Goal: Complete application form: Complete application form

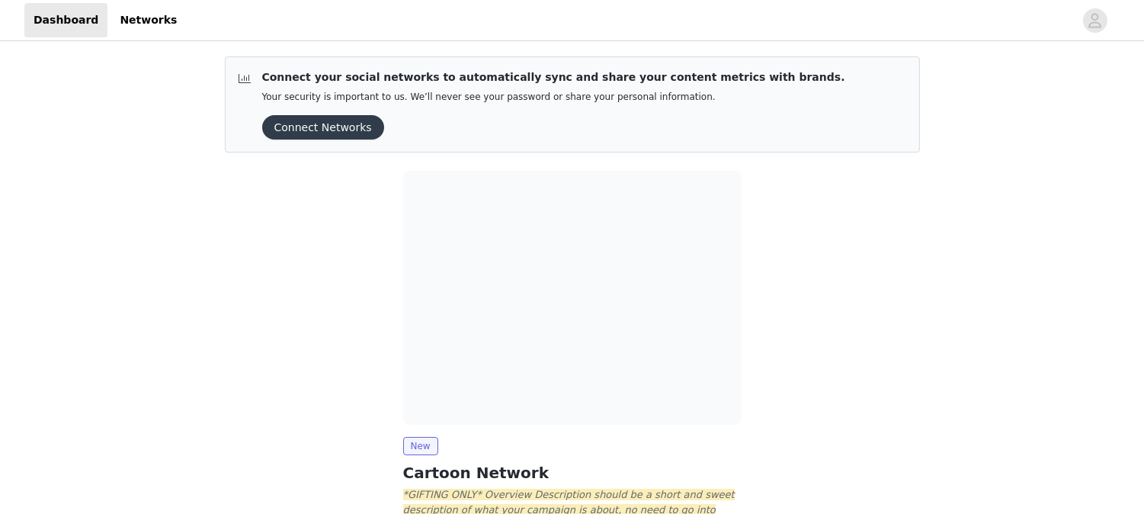
scroll to position [131, 0]
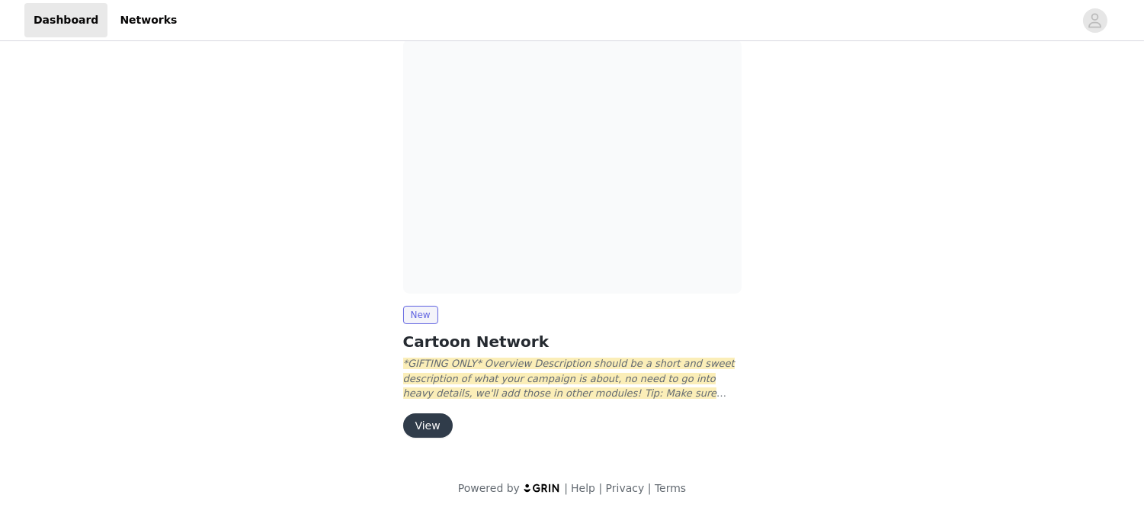
click at [431, 419] on button "View" at bounding box center [428, 425] width 50 height 24
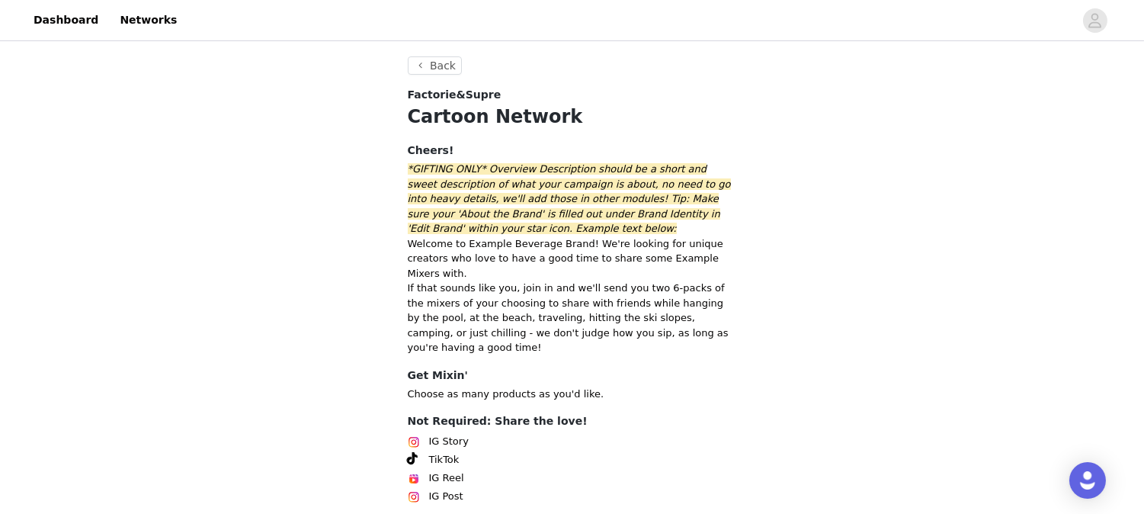
scroll to position [110, 0]
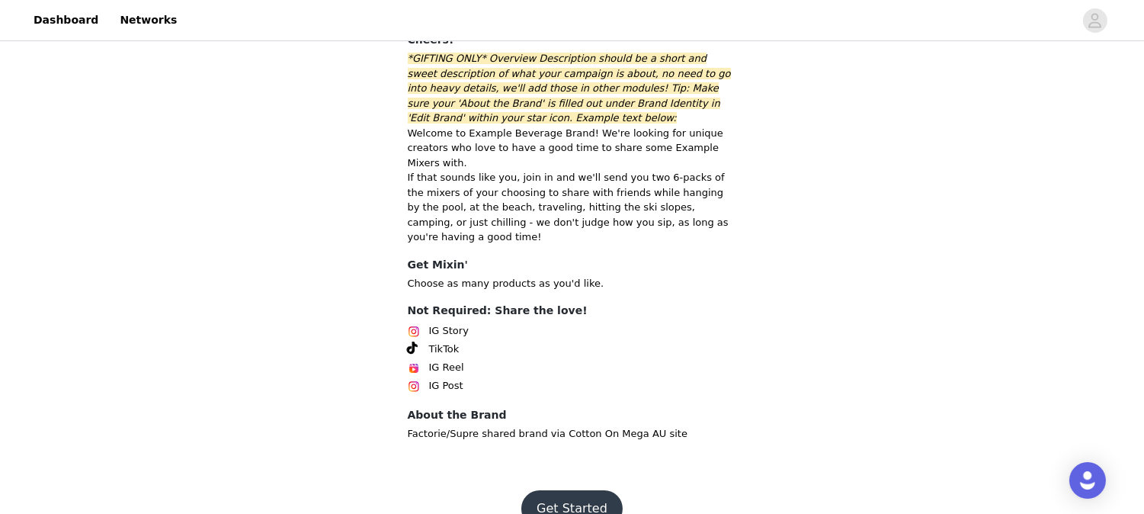
click at [599, 490] on button "Get Started" at bounding box center [571, 508] width 101 height 37
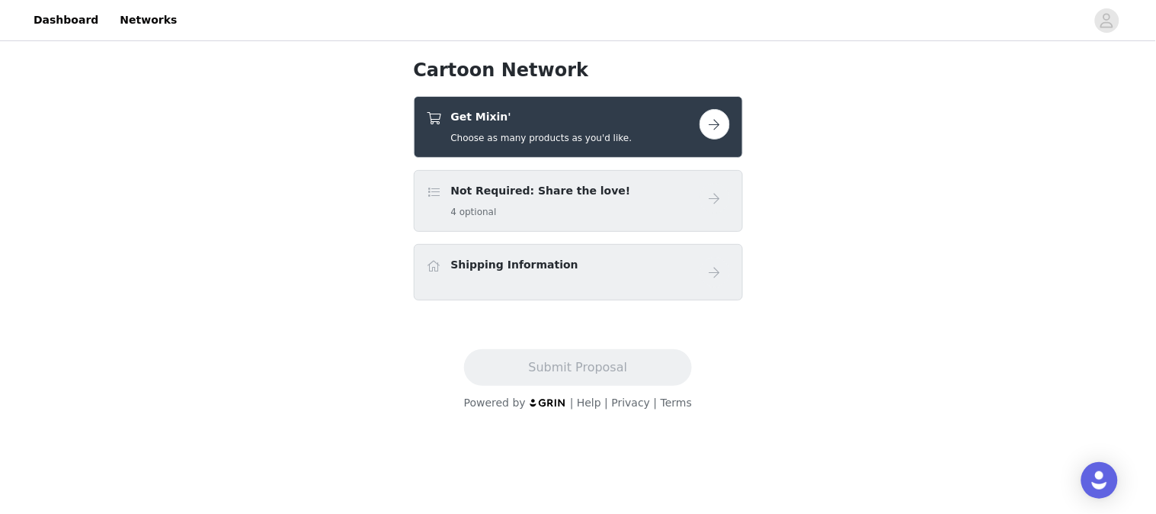
click at [596, 118] on h4 "Get Mixin'" at bounding box center [541, 117] width 181 height 16
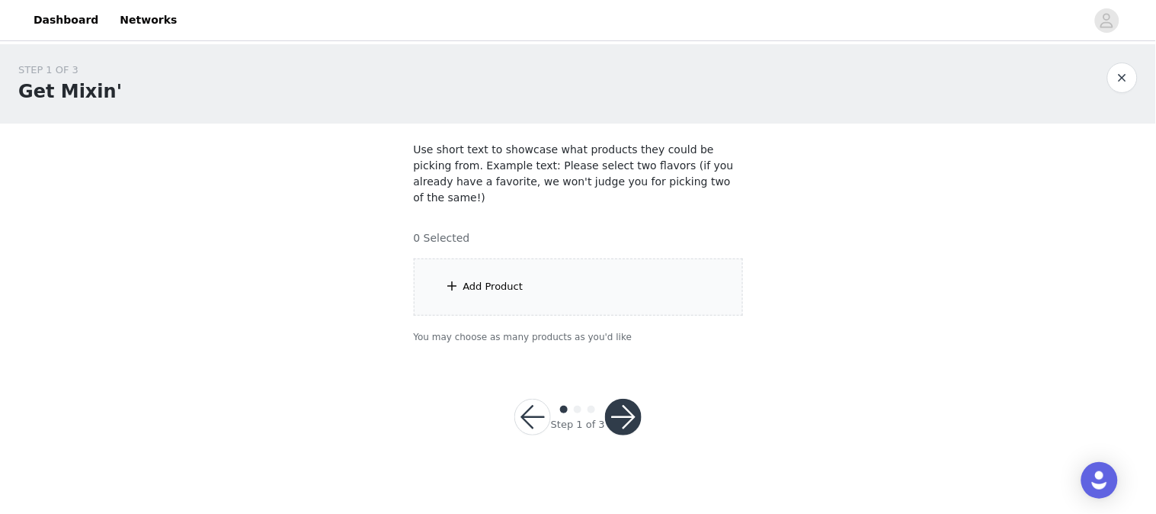
click at [562, 258] on div "Add Product" at bounding box center [578, 286] width 329 height 57
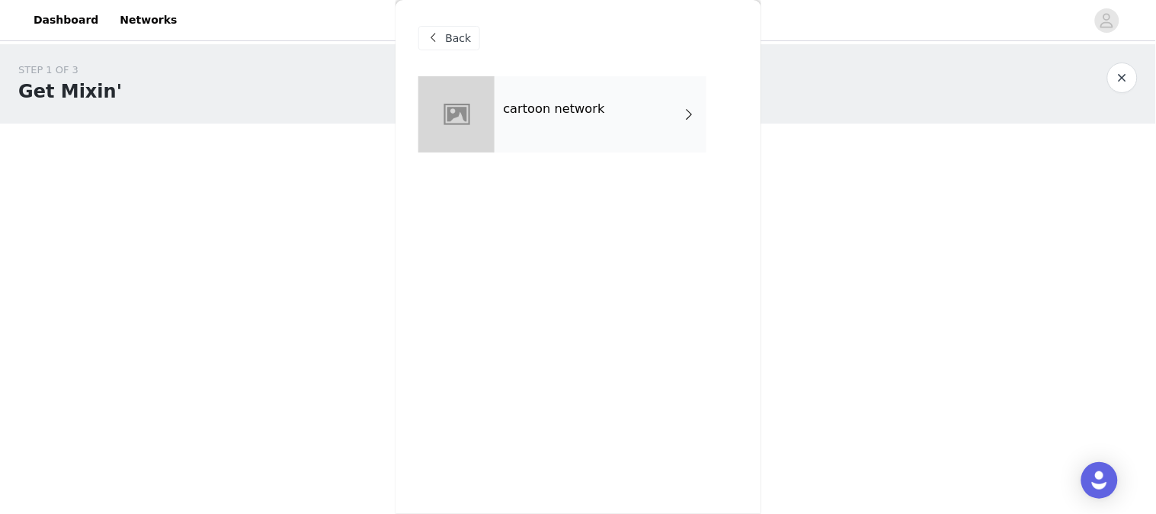
click at [559, 138] on div "cartoon network" at bounding box center [600, 114] width 212 height 76
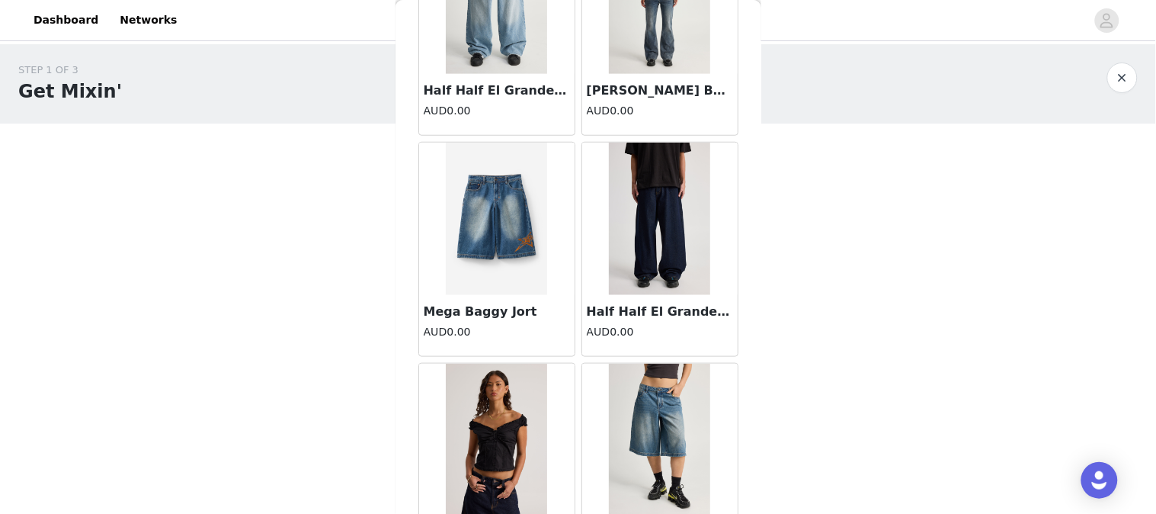
scroll to position [1819, 0]
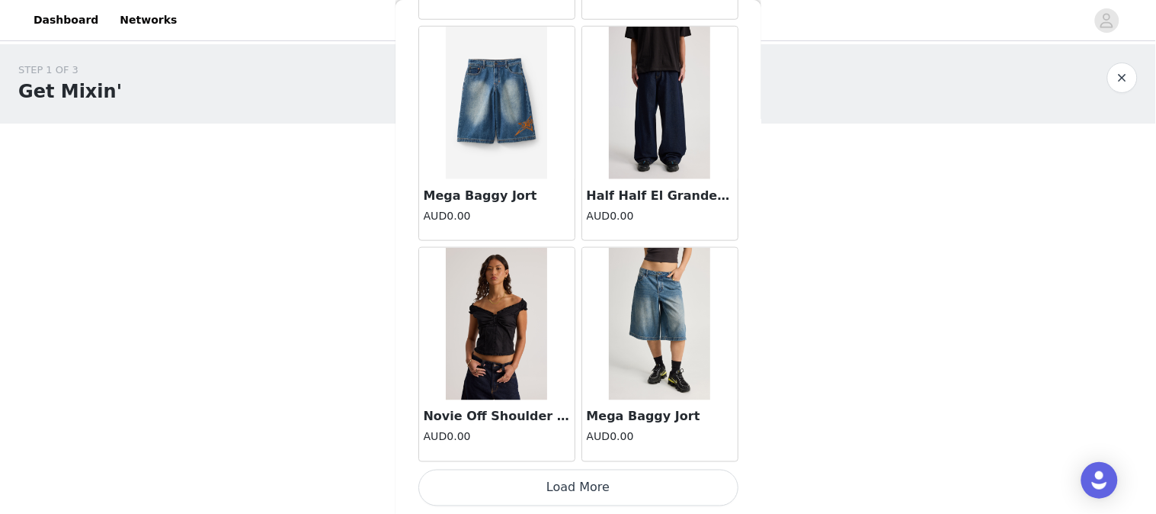
click at [595, 496] on button "Load More" at bounding box center [578, 487] width 320 height 37
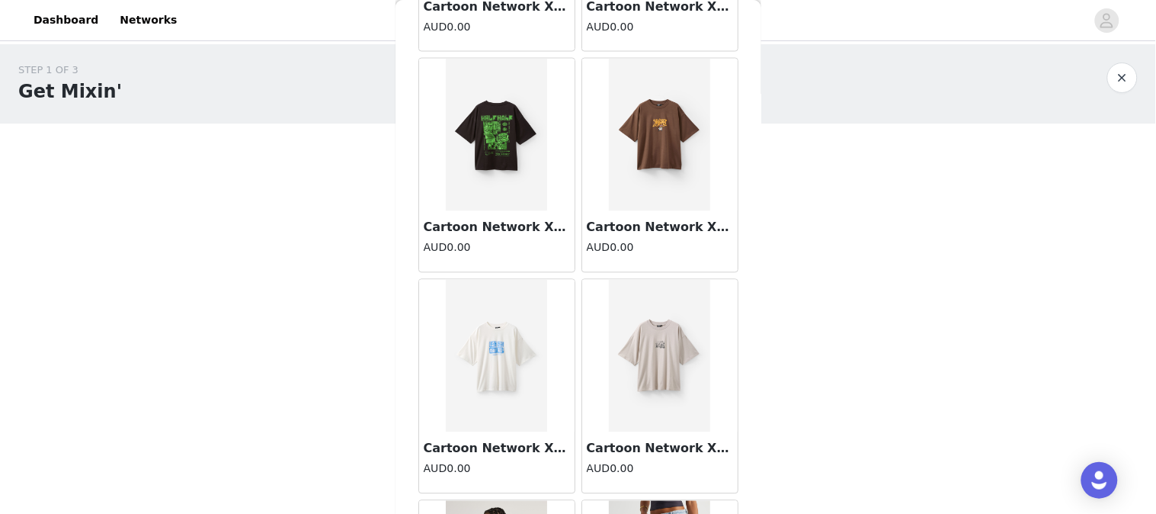
scroll to position [1083, 0]
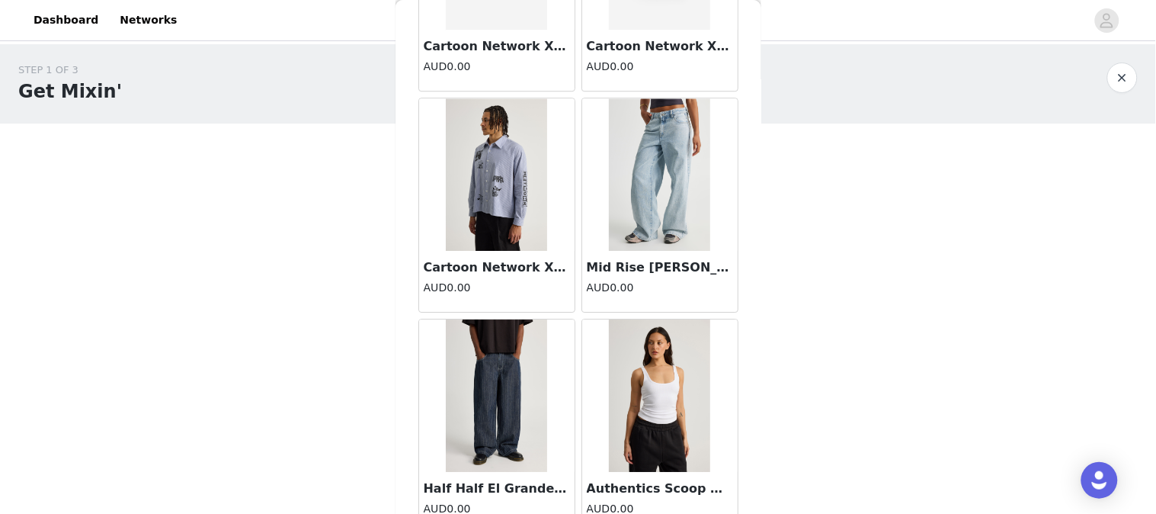
click at [655, 191] on img at bounding box center [659, 174] width 101 height 152
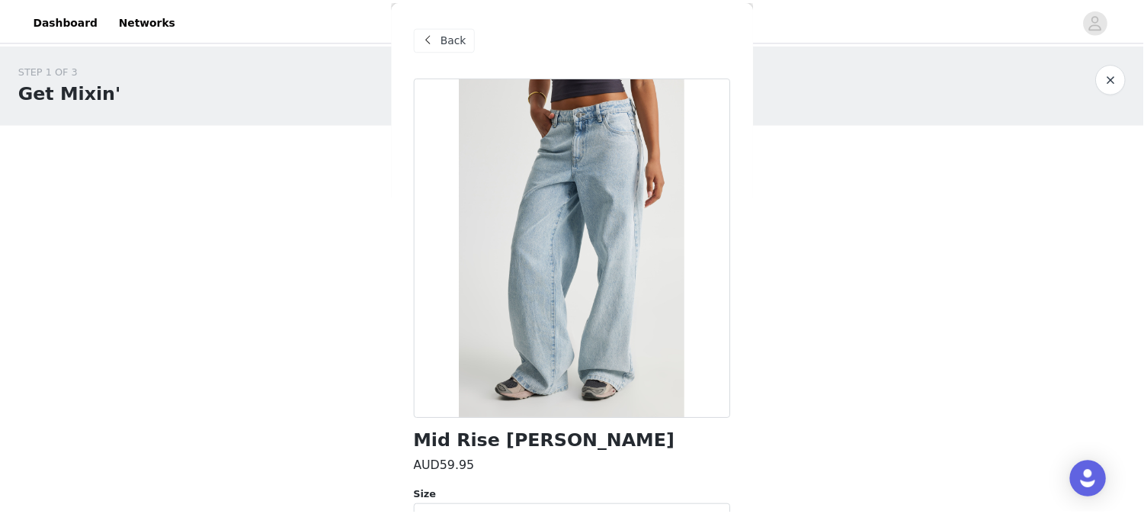
scroll to position [110, 0]
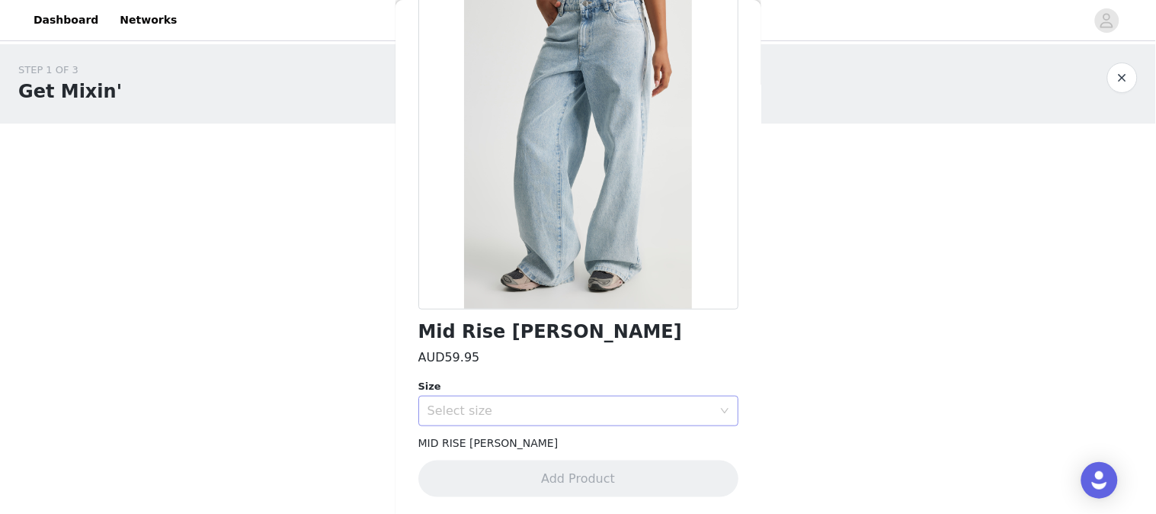
click at [523, 406] on div "Select size" at bounding box center [569, 410] width 285 height 15
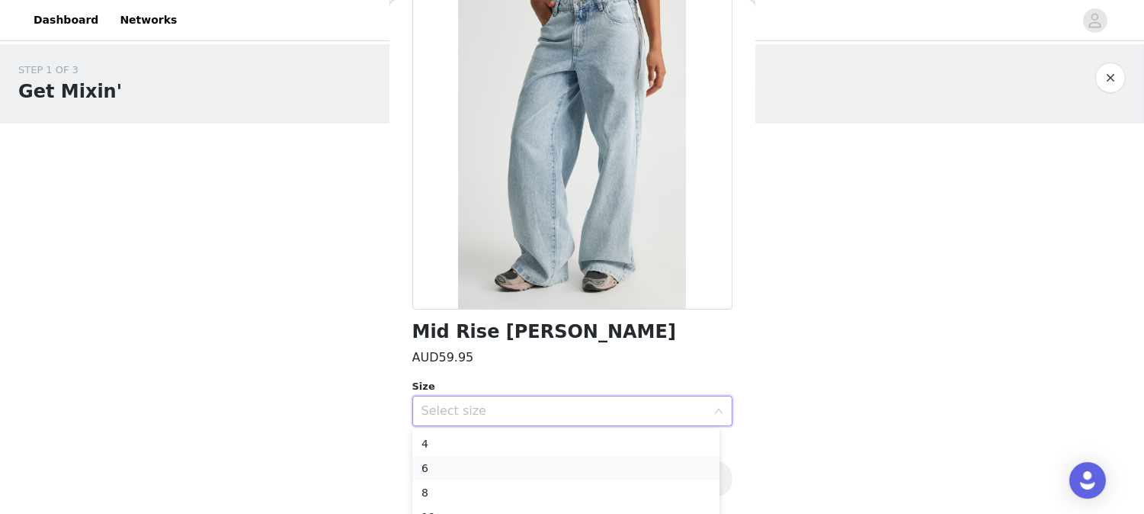
click at [446, 465] on li "6" at bounding box center [565, 468] width 307 height 24
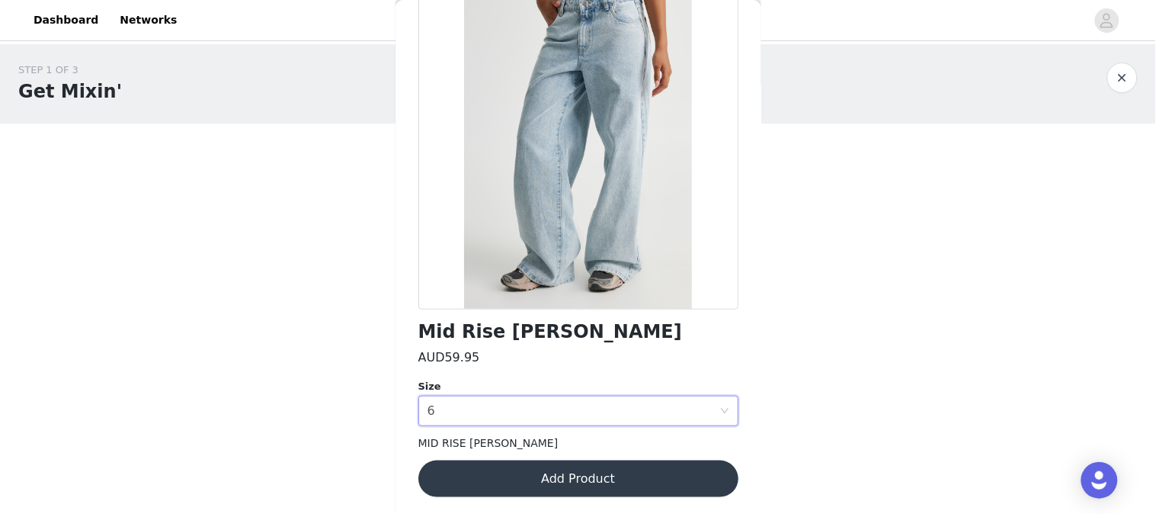
click at [571, 473] on button "Add Product" at bounding box center [578, 478] width 320 height 37
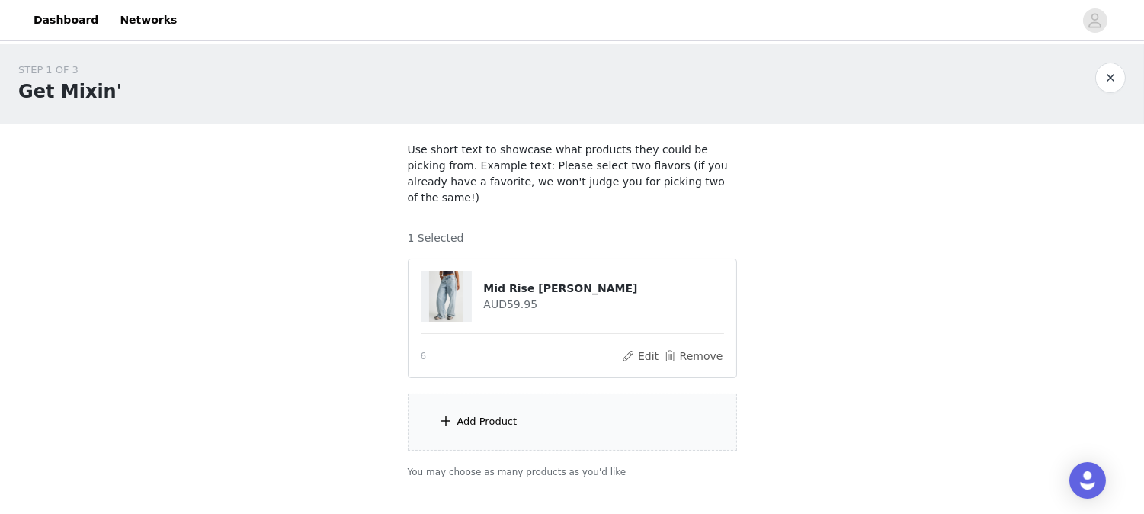
scroll to position [77, 0]
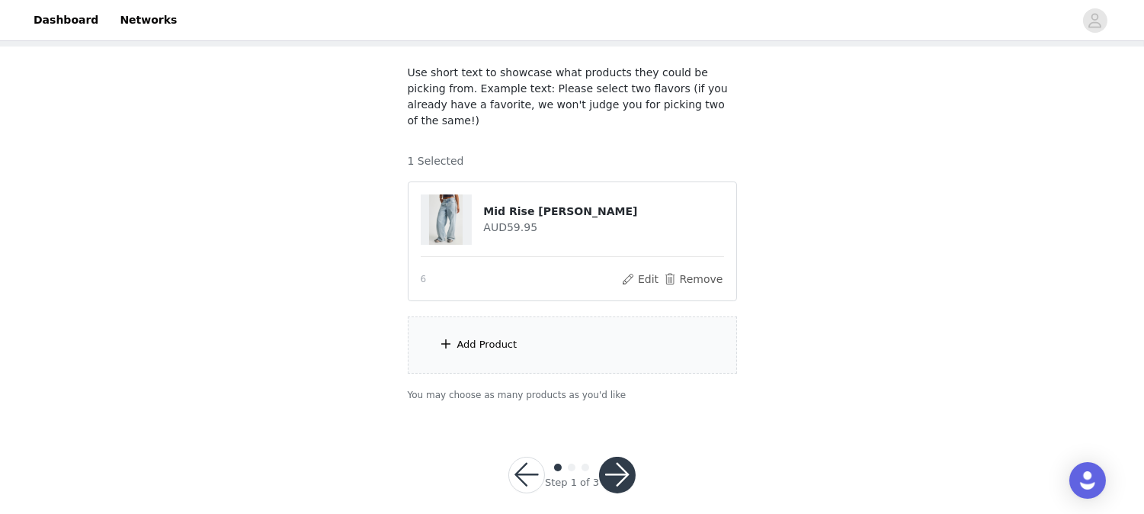
click at [599, 456] on button "button" at bounding box center [617, 474] width 37 height 37
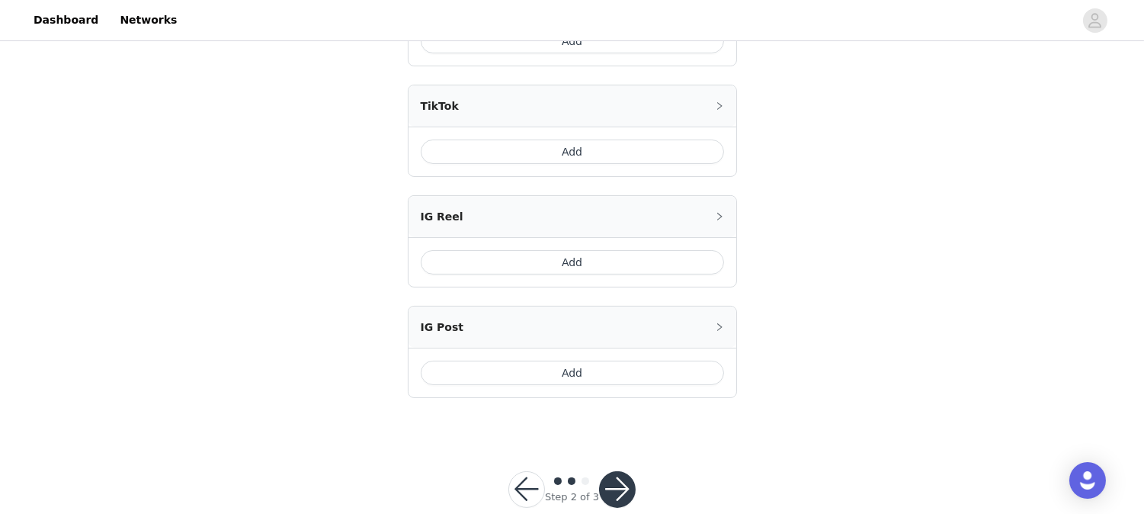
click at [521, 360] on button "Add" at bounding box center [572, 372] width 303 height 24
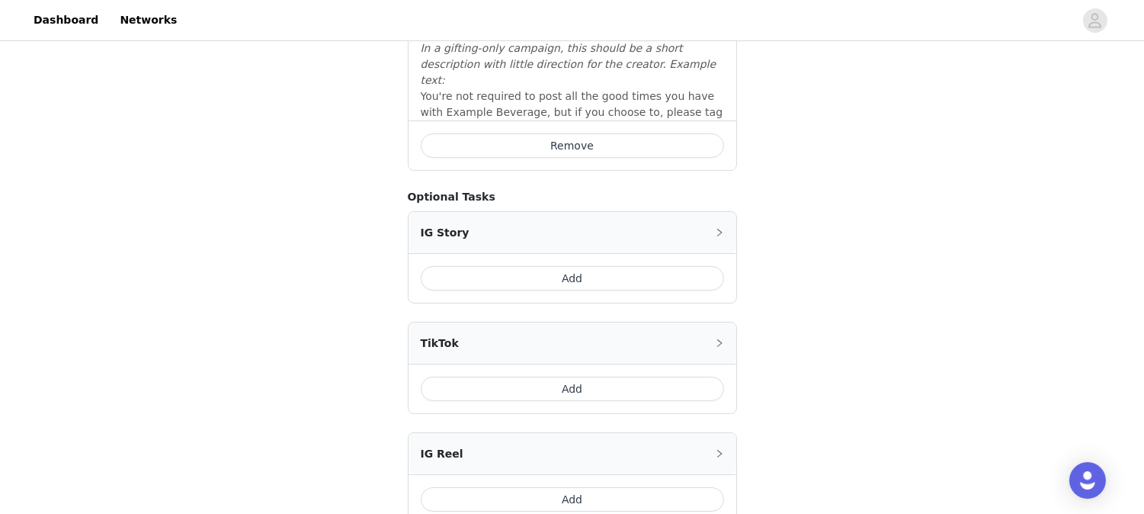
scroll to position [707, 0]
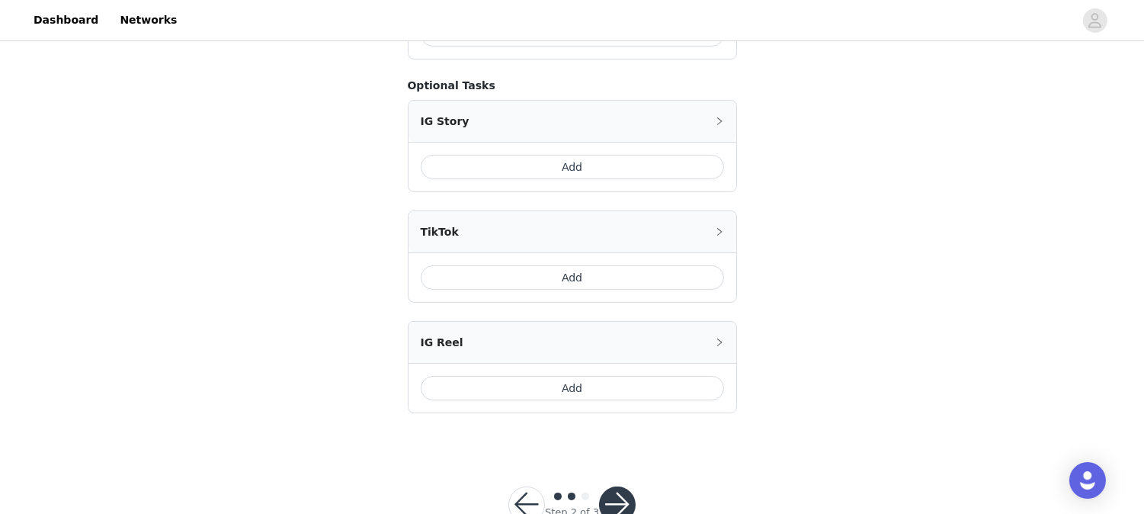
click at [620, 486] on button "button" at bounding box center [617, 504] width 37 height 37
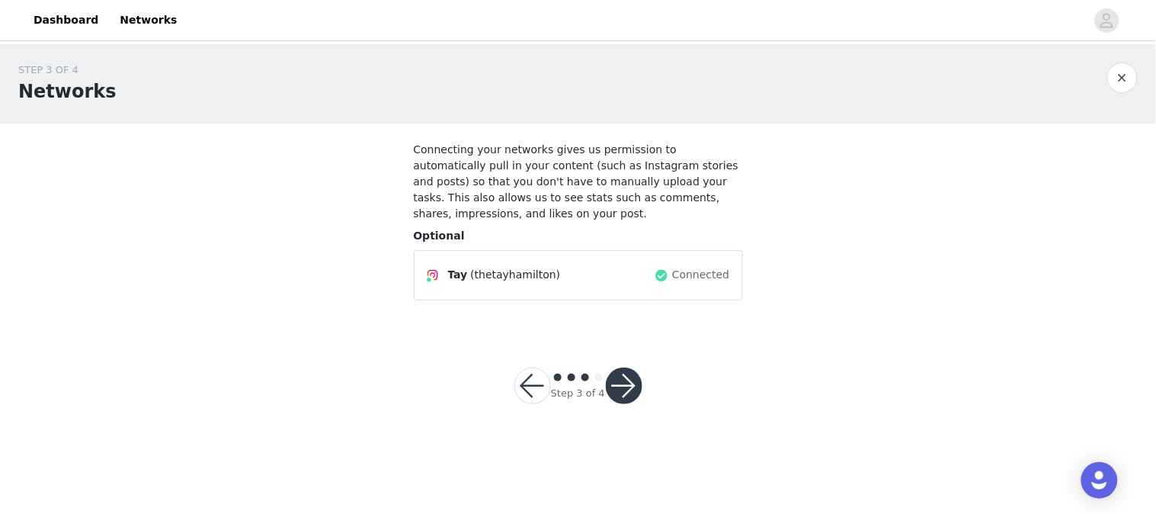
click at [623, 367] on button "button" at bounding box center [624, 385] width 37 height 37
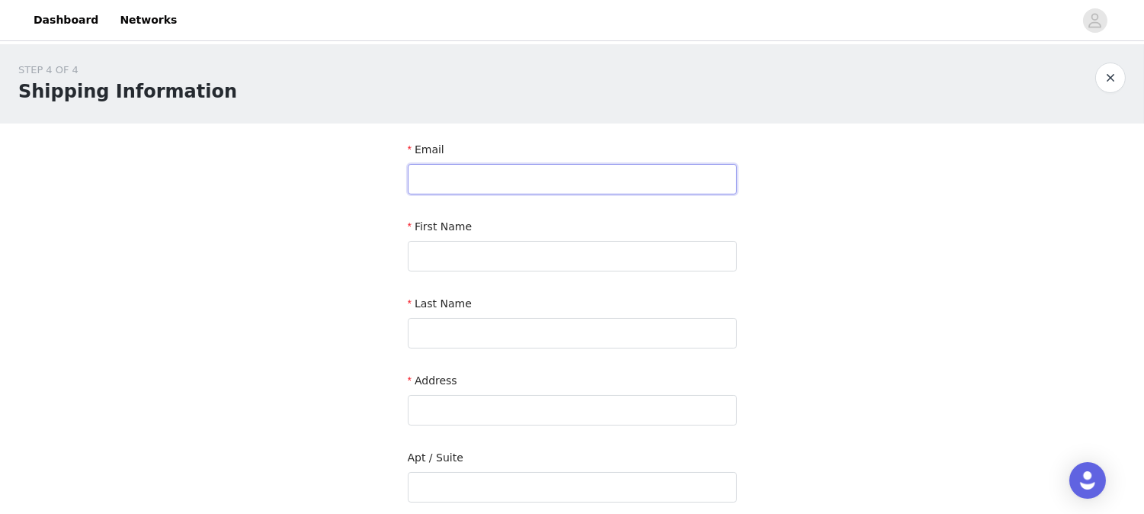
click at [448, 173] on input "text" at bounding box center [572, 179] width 329 height 30
paste input "[EMAIL_ADDRESS][DOMAIN_NAME]"
type input "[EMAIL_ADDRESS][DOMAIN_NAME]"
click at [470, 267] on input "text" at bounding box center [572, 256] width 329 height 30
type input "Tayla"
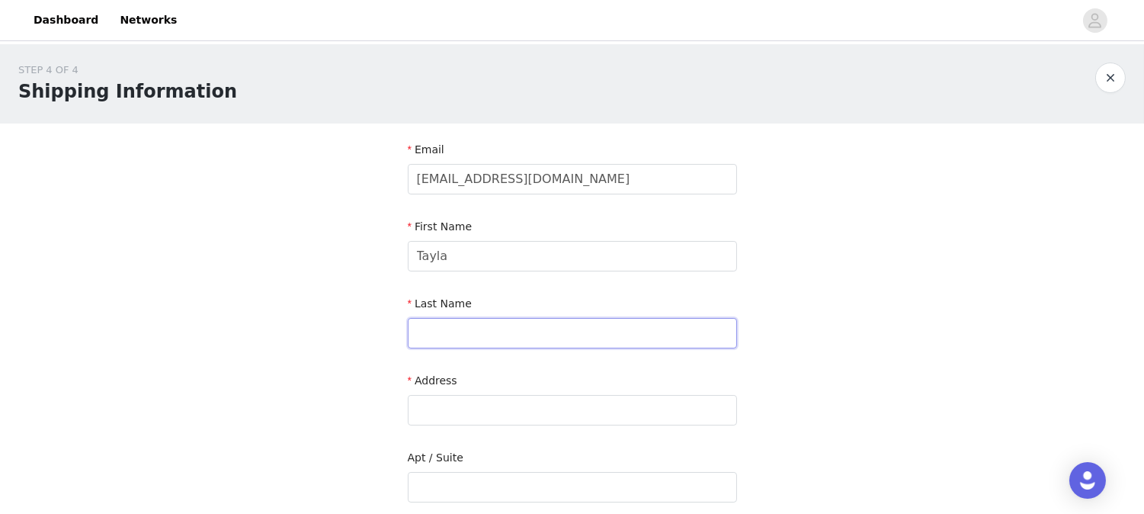
click at [458, 325] on input "text" at bounding box center [572, 333] width 329 height 30
type input "[PERSON_NAME]"
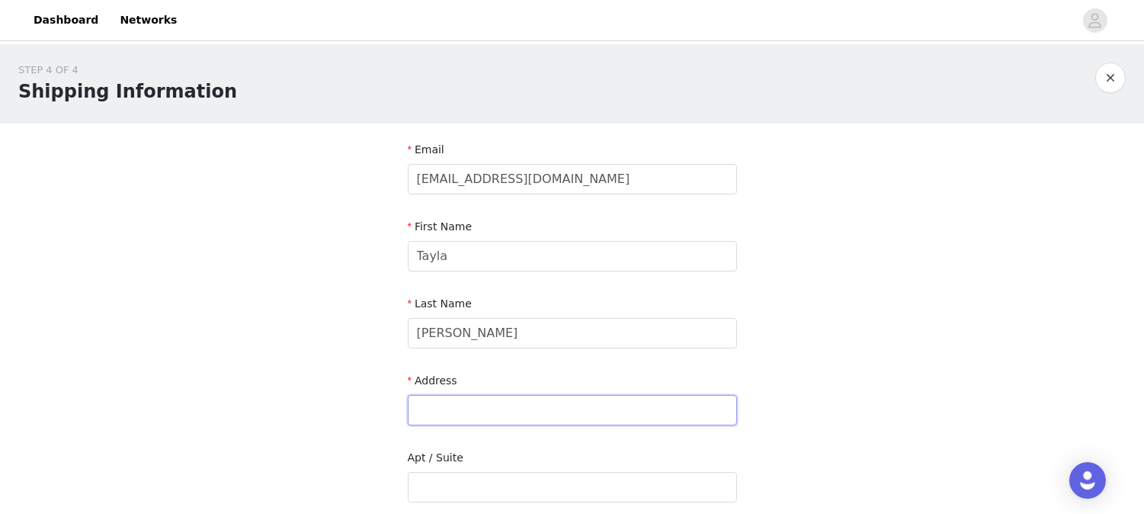
click at [448, 404] on input "text" at bounding box center [572, 410] width 329 height 30
paste input "[STREET_ADDRESS][PERSON_NAME]"
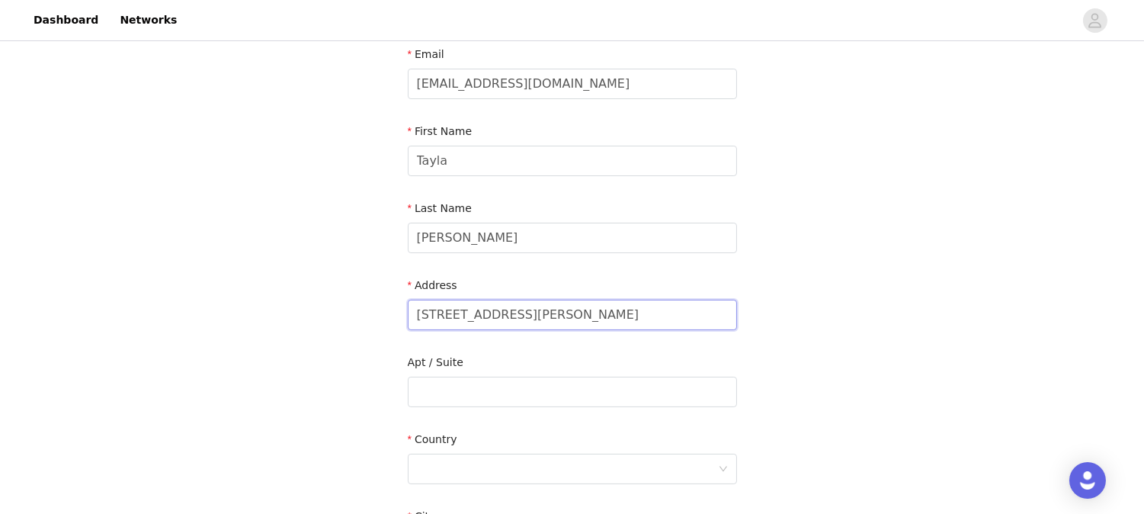
scroll to position [96, 0]
click at [413, 316] on input "[STREET_ADDRESS][PERSON_NAME]" at bounding box center [572, 314] width 329 height 30
click at [424, 316] on input "[STREET_ADDRESS][PERSON_NAME]" at bounding box center [572, 314] width 329 height 30
drag, startPoint x: 421, startPoint y: 311, endPoint x: 389, endPoint y: 313, distance: 31.3
click at [389, 313] on section "Email [EMAIL_ADDRESS][DOMAIN_NAME] First Name [PERSON_NAME] Last Name [PERSON_N…" at bounding box center [572, 391] width 366 height 729
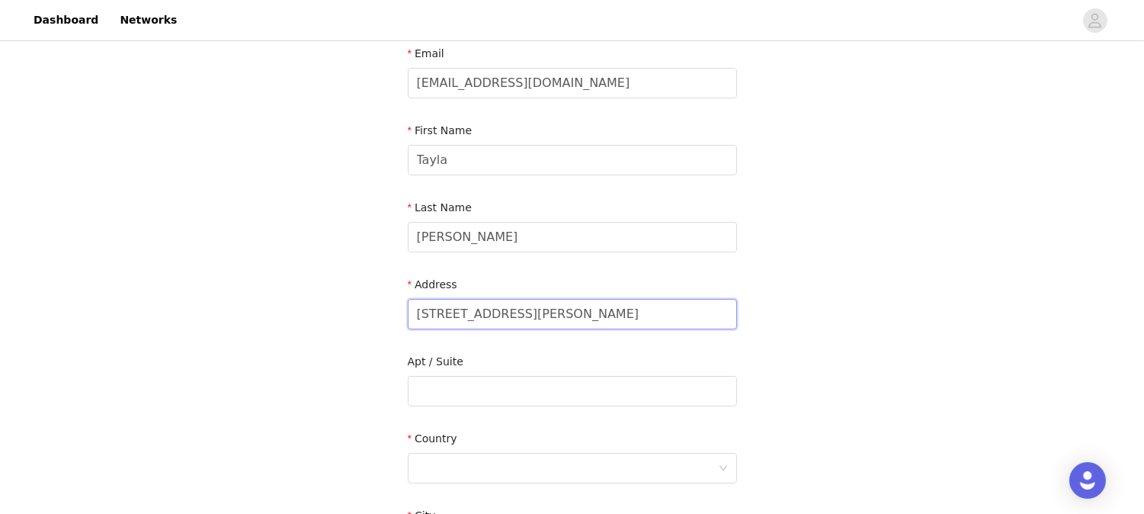
scroll to position [122, 0]
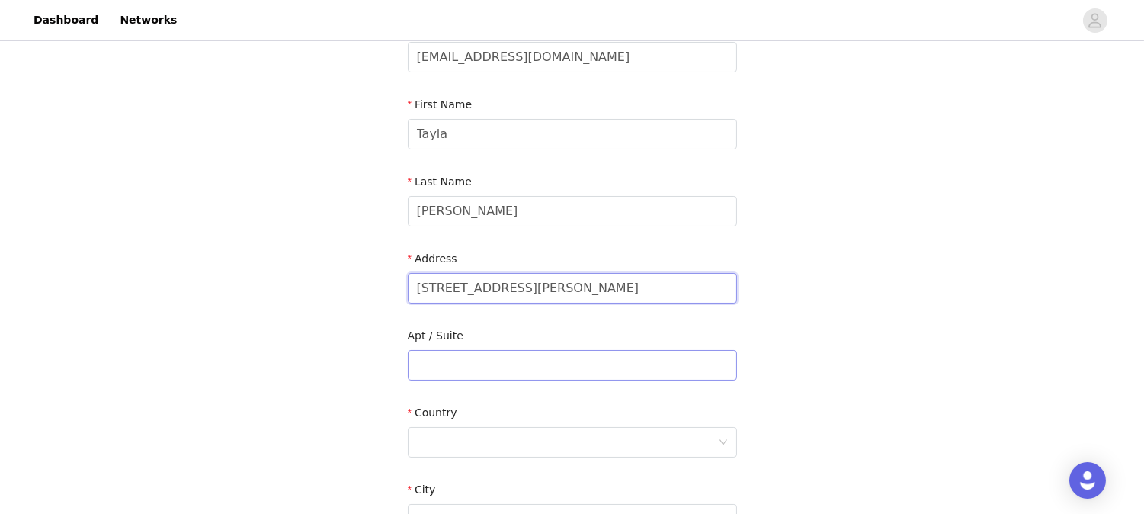
type input "[STREET_ADDRESS][PERSON_NAME]"
click at [518, 352] on input "text" at bounding box center [572, 365] width 329 height 30
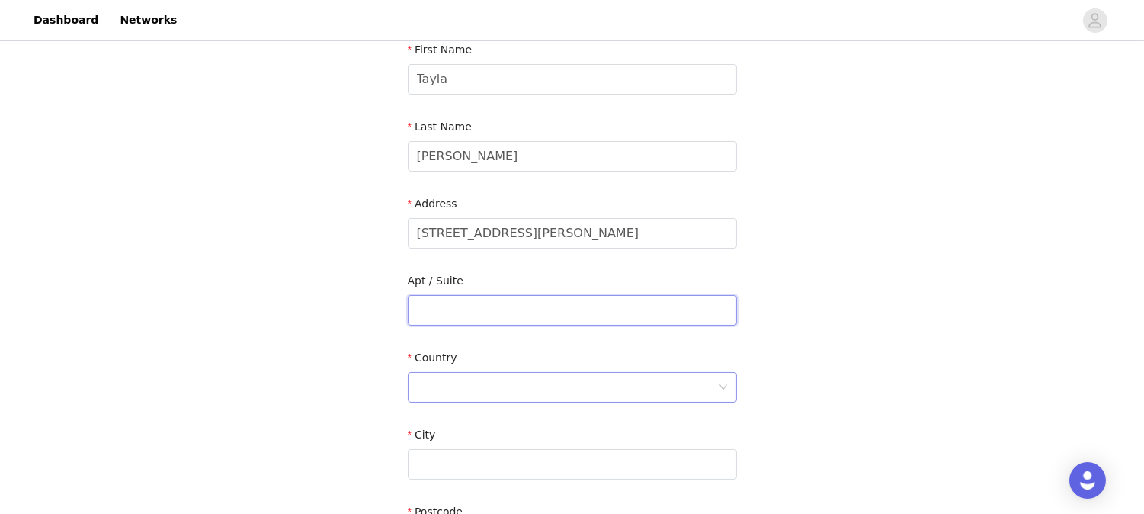
scroll to position [178, 0]
click at [467, 385] on div at bounding box center [567, 386] width 301 height 29
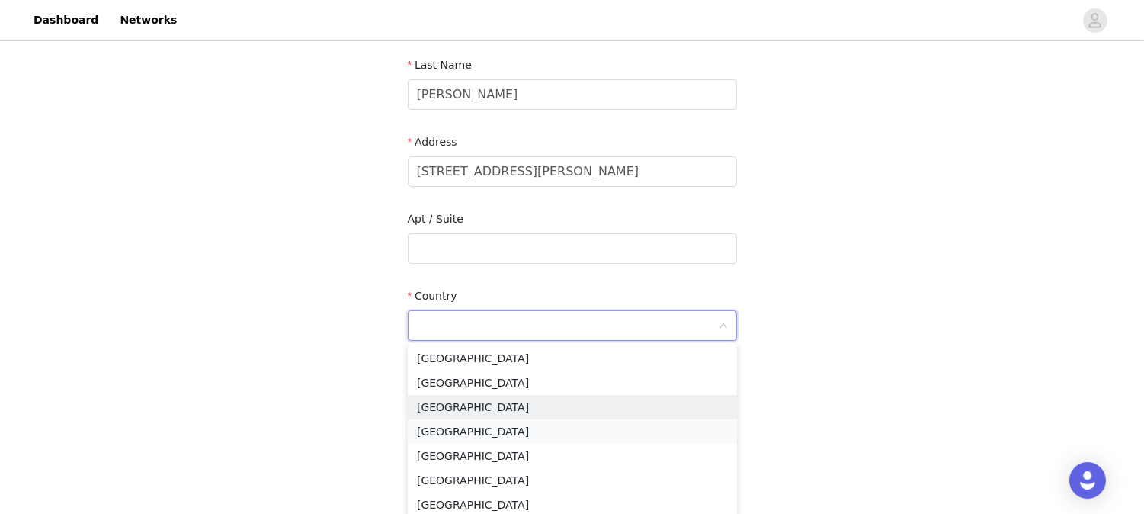
scroll to position [239, 0]
click at [434, 429] on li "[GEOGRAPHIC_DATA]" at bounding box center [572, 430] width 329 height 24
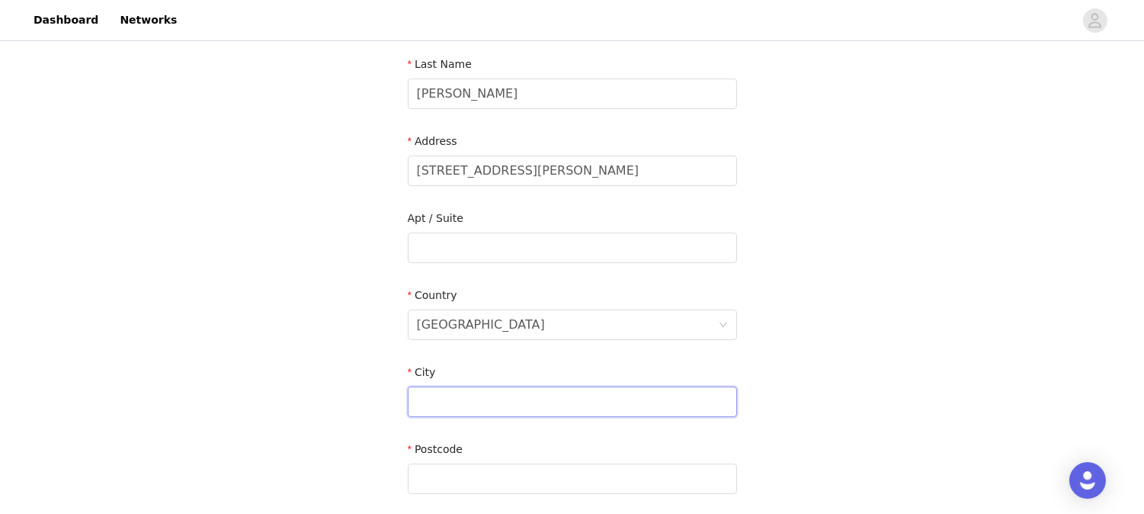
click at [457, 400] on input "text" at bounding box center [572, 401] width 329 height 30
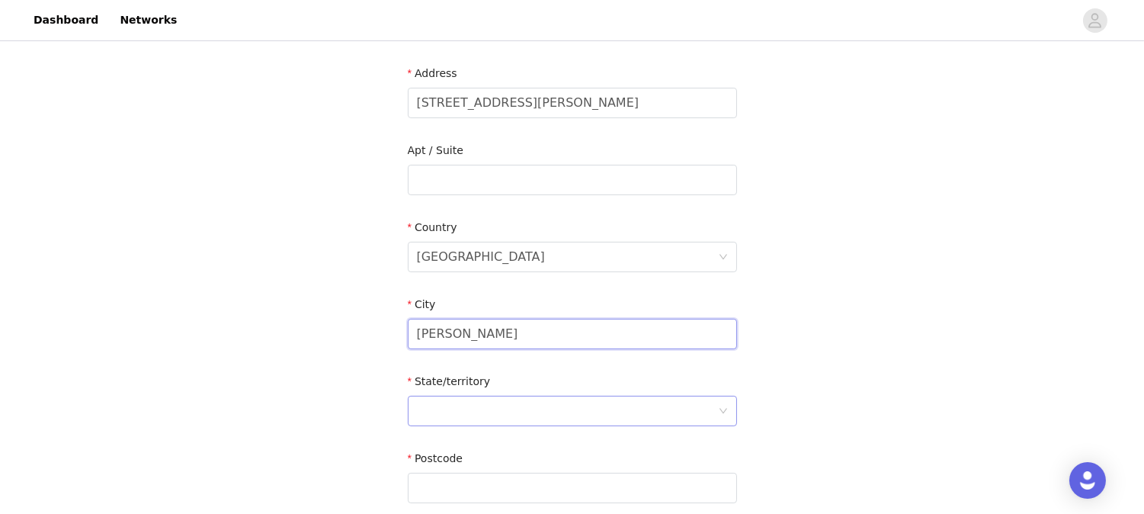
type input "[PERSON_NAME]"
click at [507, 398] on div at bounding box center [567, 410] width 301 height 29
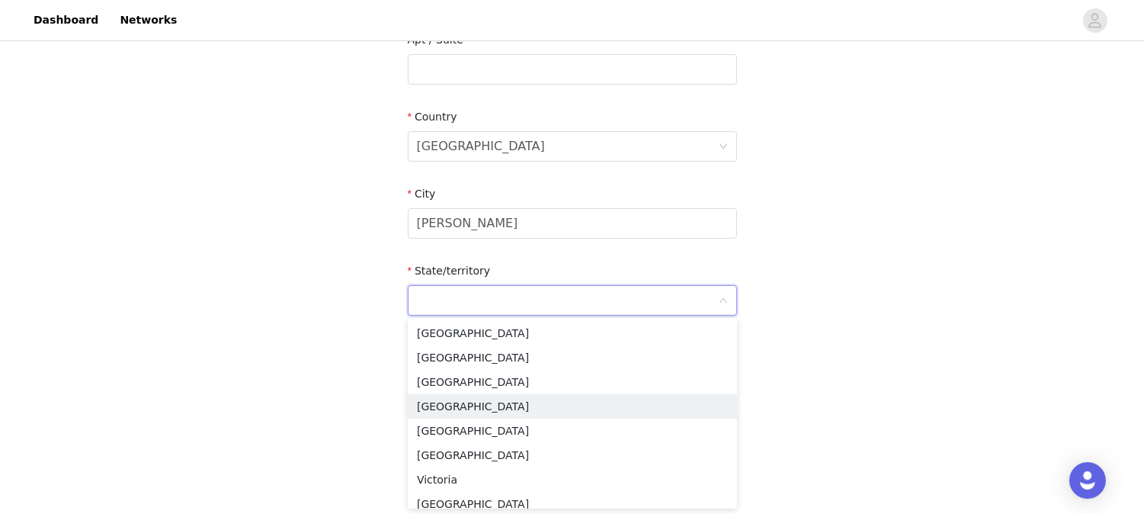
scroll to position [419, 0]
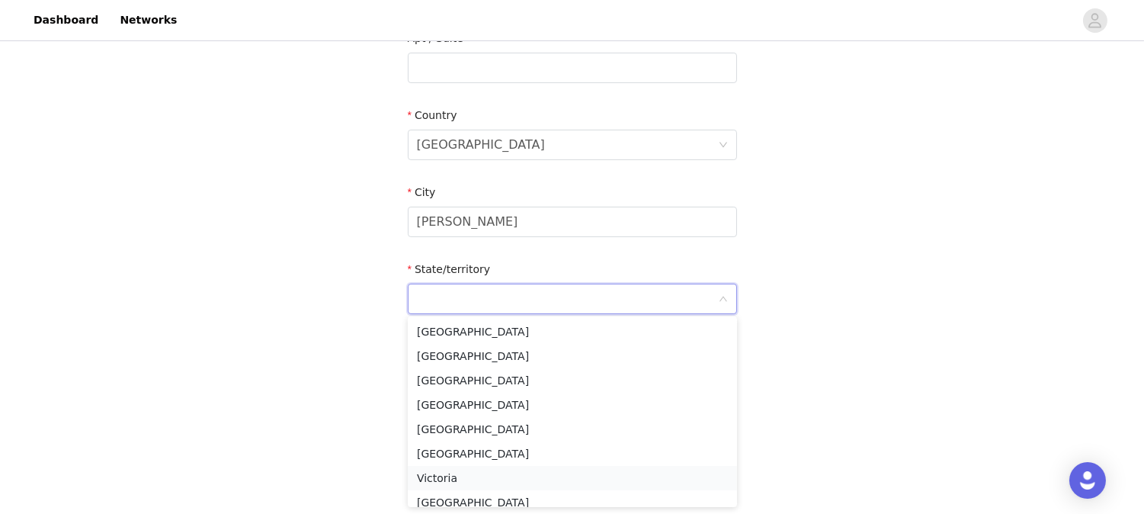
click at [433, 480] on li "Victoria" at bounding box center [572, 478] width 329 height 24
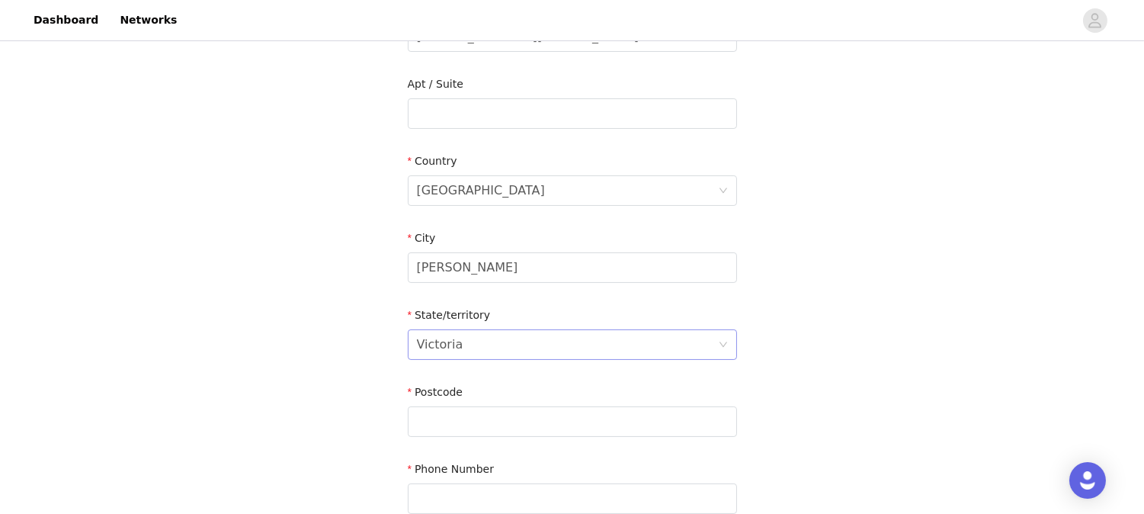
scroll to position [372, 0]
click at [469, 424] on input "text" at bounding box center [572, 423] width 329 height 30
type input "3978"
click at [258, 366] on div "STEP 4 OF 4 Shipping Information Email [EMAIL_ADDRESS][DOMAIN_NAME] First Name …" at bounding box center [572, 114] width 1144 height 885
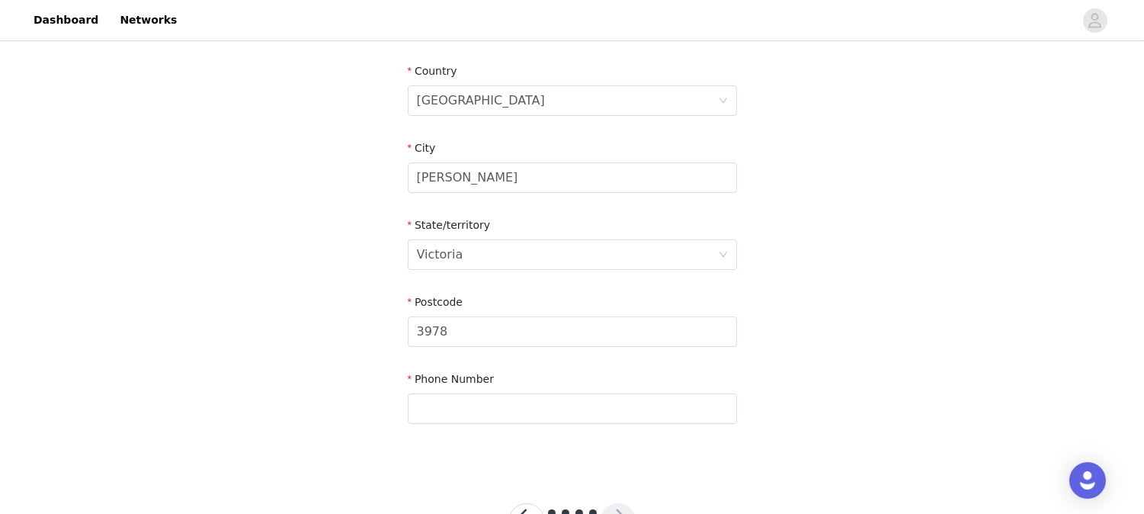
scroll to position [465, 0]
click at [594, 422] on div "Phone Number" at bounding box center [572, 399] width 329 height 59
click at [571, 407] on input "text" at bounding box center [572, 407] width 329 height 30
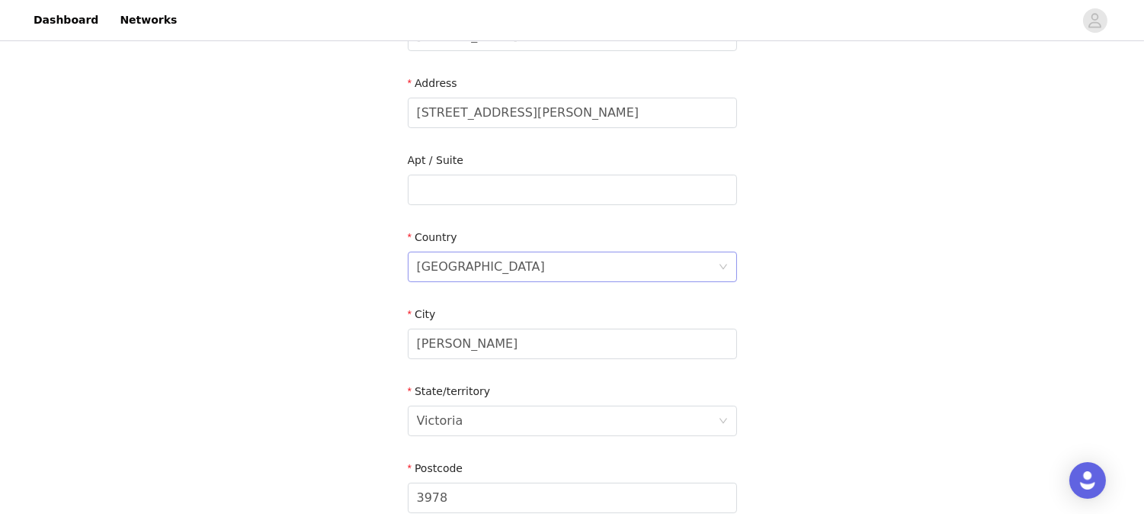
scroll to position [291, 0]
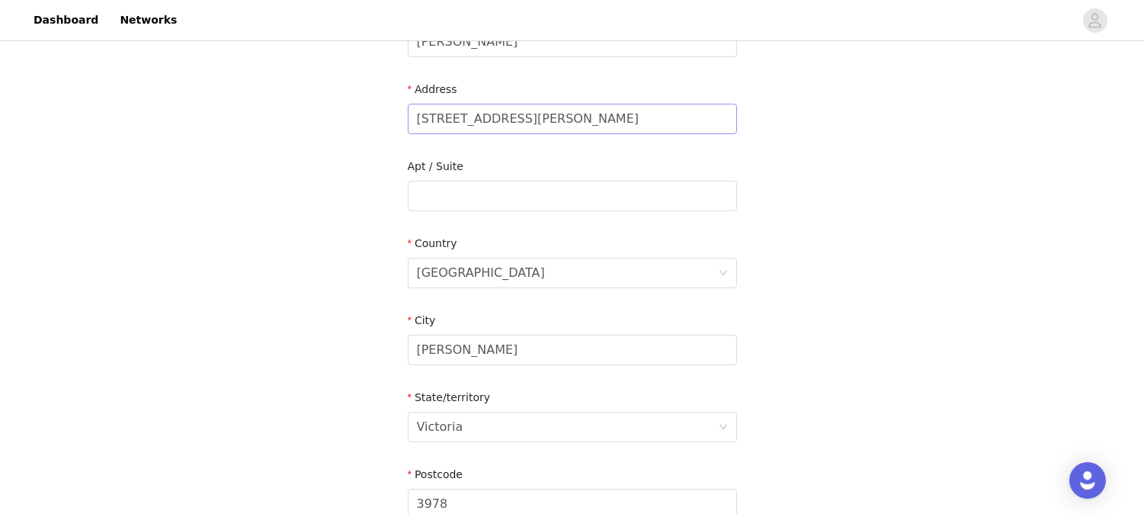
type input "0478274925"
click at [648, 126] on input "[STREET_ADDRESS][PERSON_NAME]" at bounding box center [572, 119] width 329 height 30
drag, startPoint x: 656, startPoint y: 123, endPoint x: 517, endPoint y: 120, distance: 139.5
click at [517, 120] on input "[STREET_ADDRESS][PERSON_NAME]" at bounding box center [572, 119] width 329 height 30
type input "[STREET_ADDRESS]"
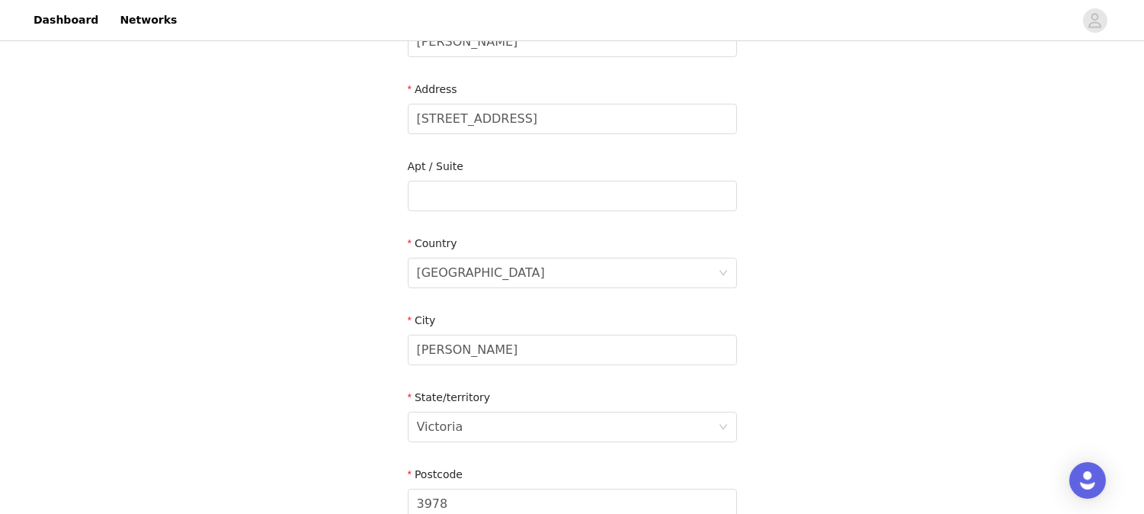
click at [206, 248] on div "STEP 4 OF 4 Shipping Information Email [EMAIL_ADDRESS][DOMAIN_NAME] First Name …" at bounding box center [572, 195] width 1144 height 885
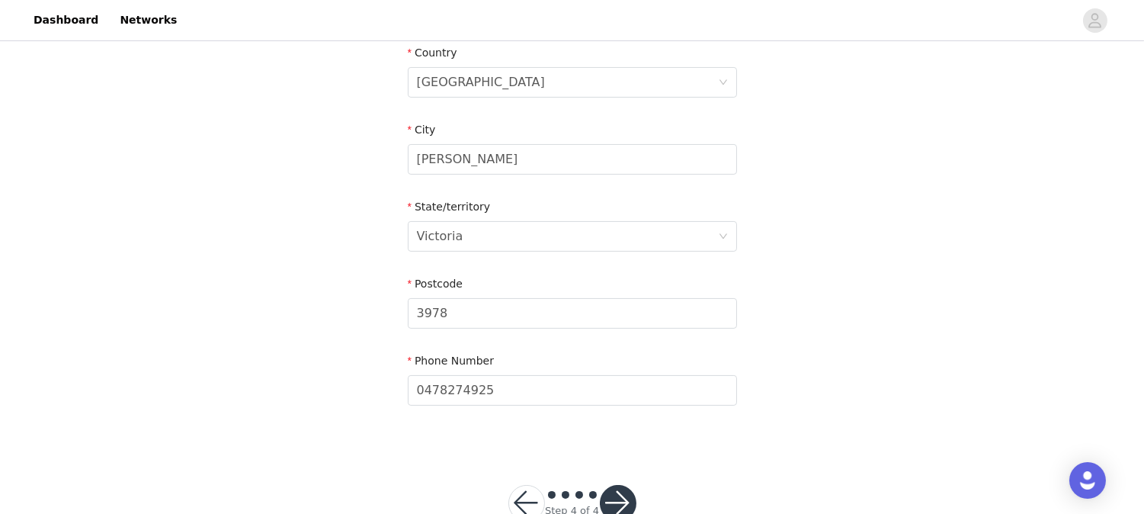
scroll to position [524, 0]
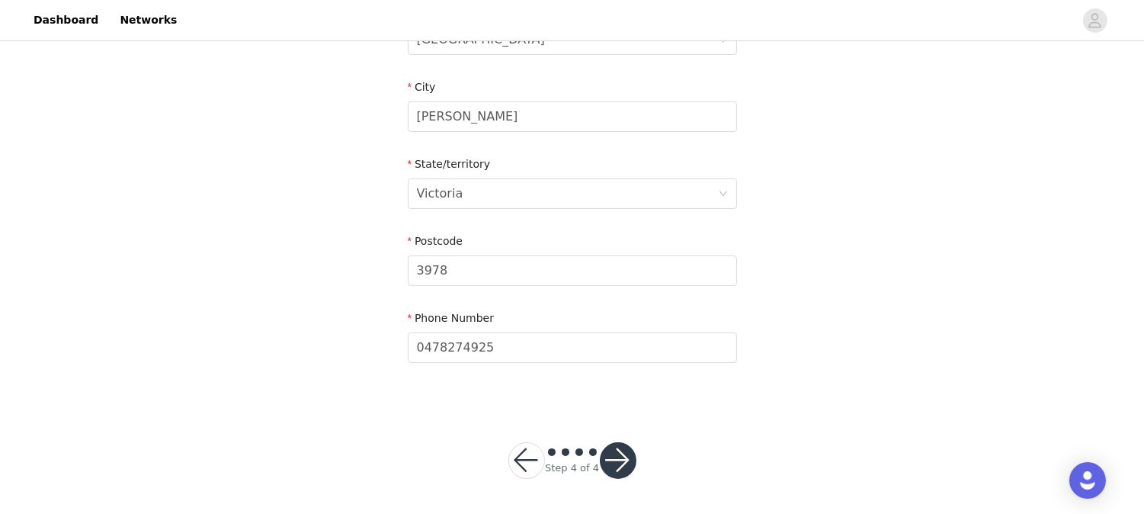
click at [613, 453] on button "button" at bounding box center [618, 460] width 37 height 37
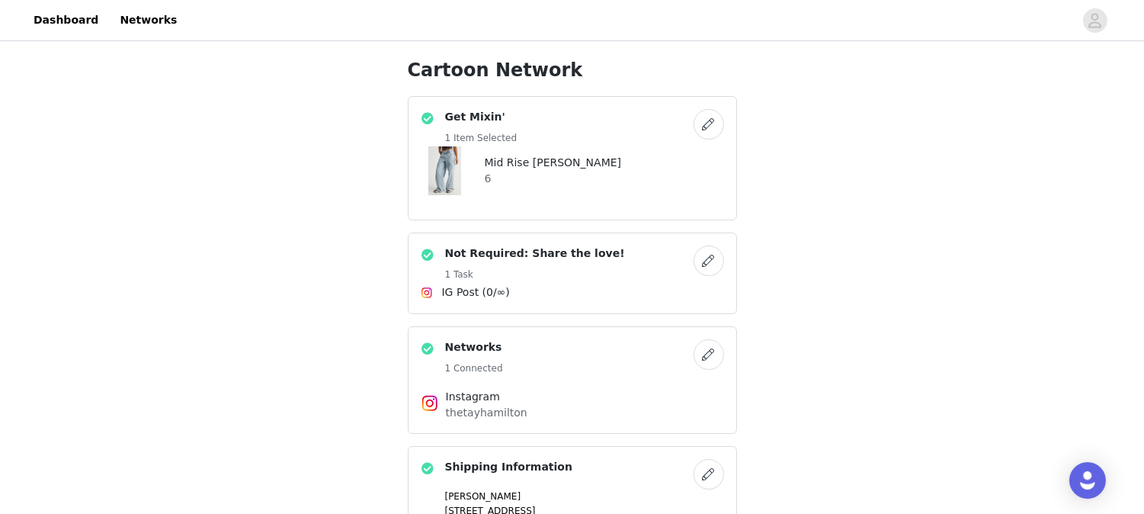
scroll to position [176, 0]
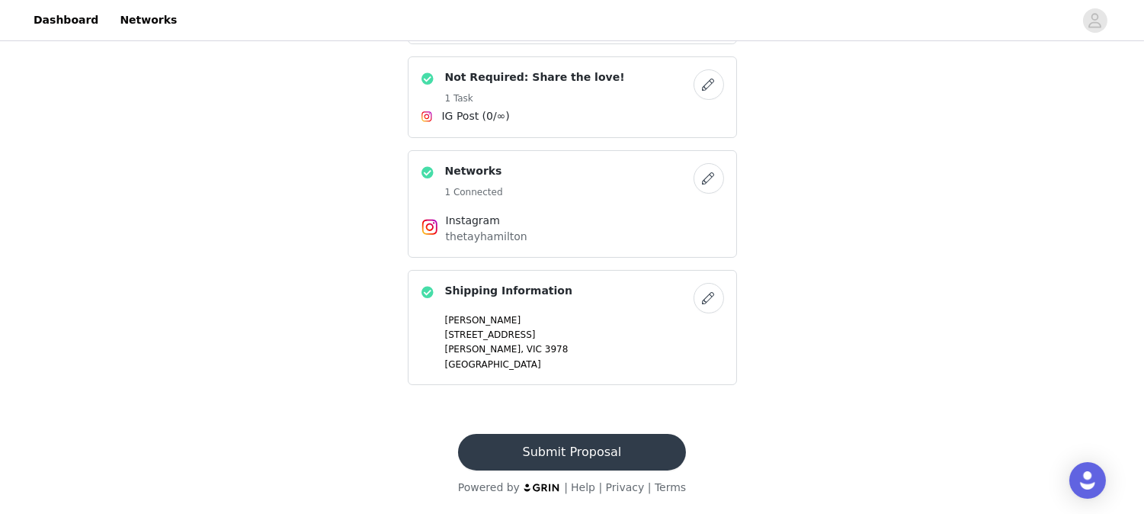
click at [591, 450] on button "Submit Proposal" at bounding box center [572, 452] width 228 height 37
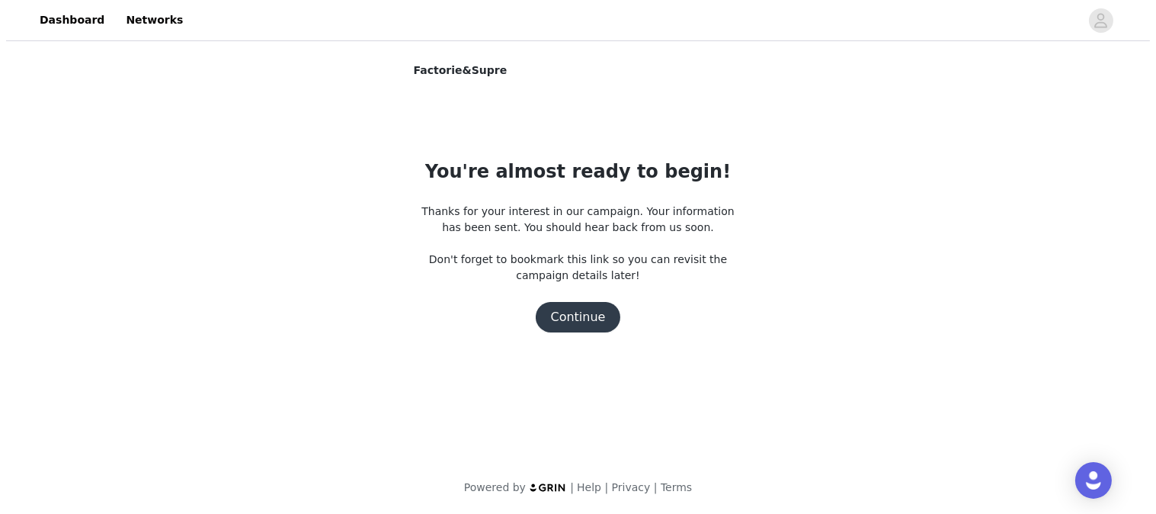
scroll to position [0, 0]
click at [572, 309] on button "Continue" at bounding box center [578, 317] width 85 height 30
